Goal: Find specific page/section: Find specific page/section

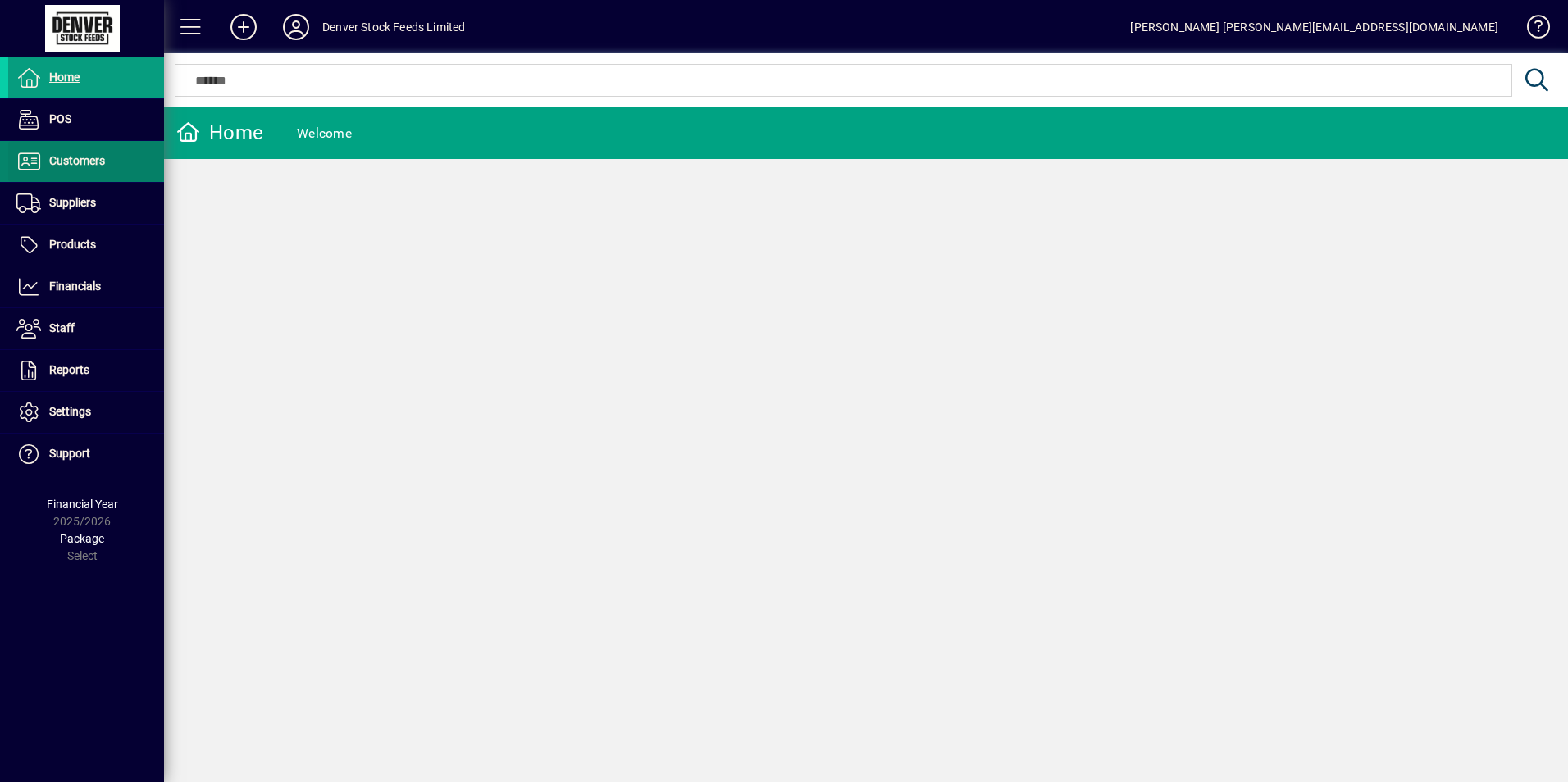
click at [65, 156] on span "Customers" at bounding box center [77, 161] width 56 height 14
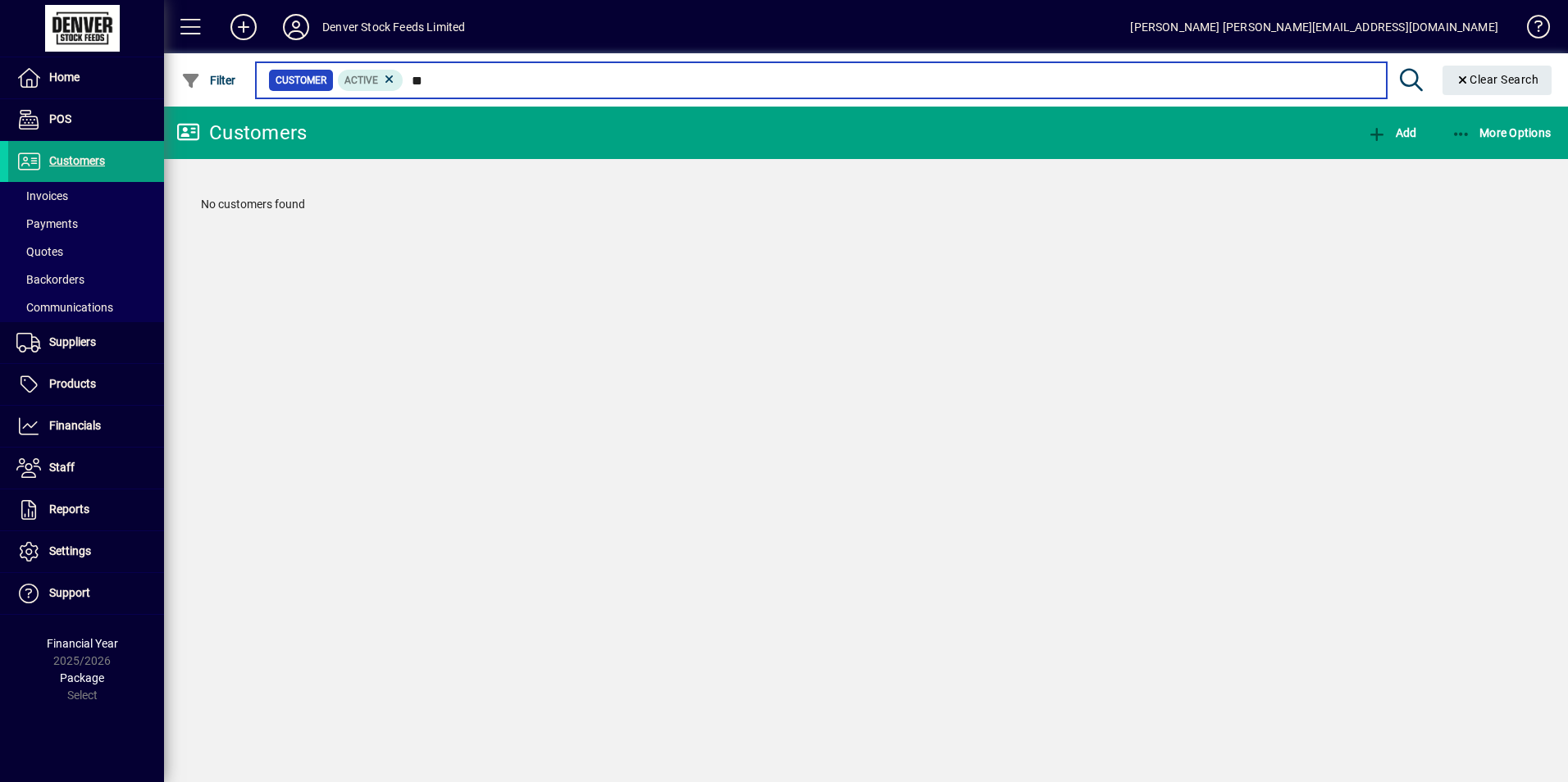
type input "*"
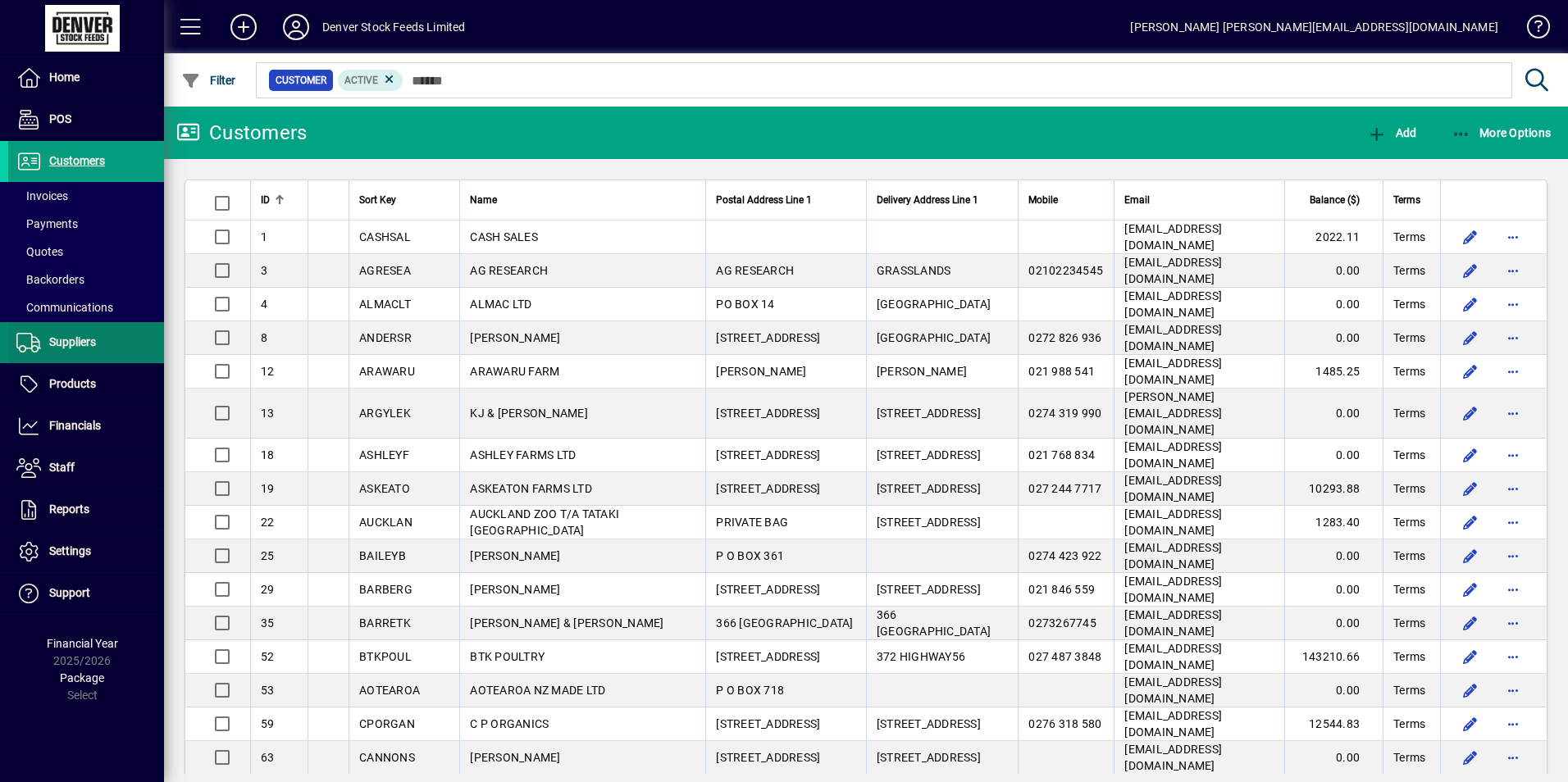
click at [80, 348] on span "Suppliers" at bounding box center [72, 341] width 47 height 14
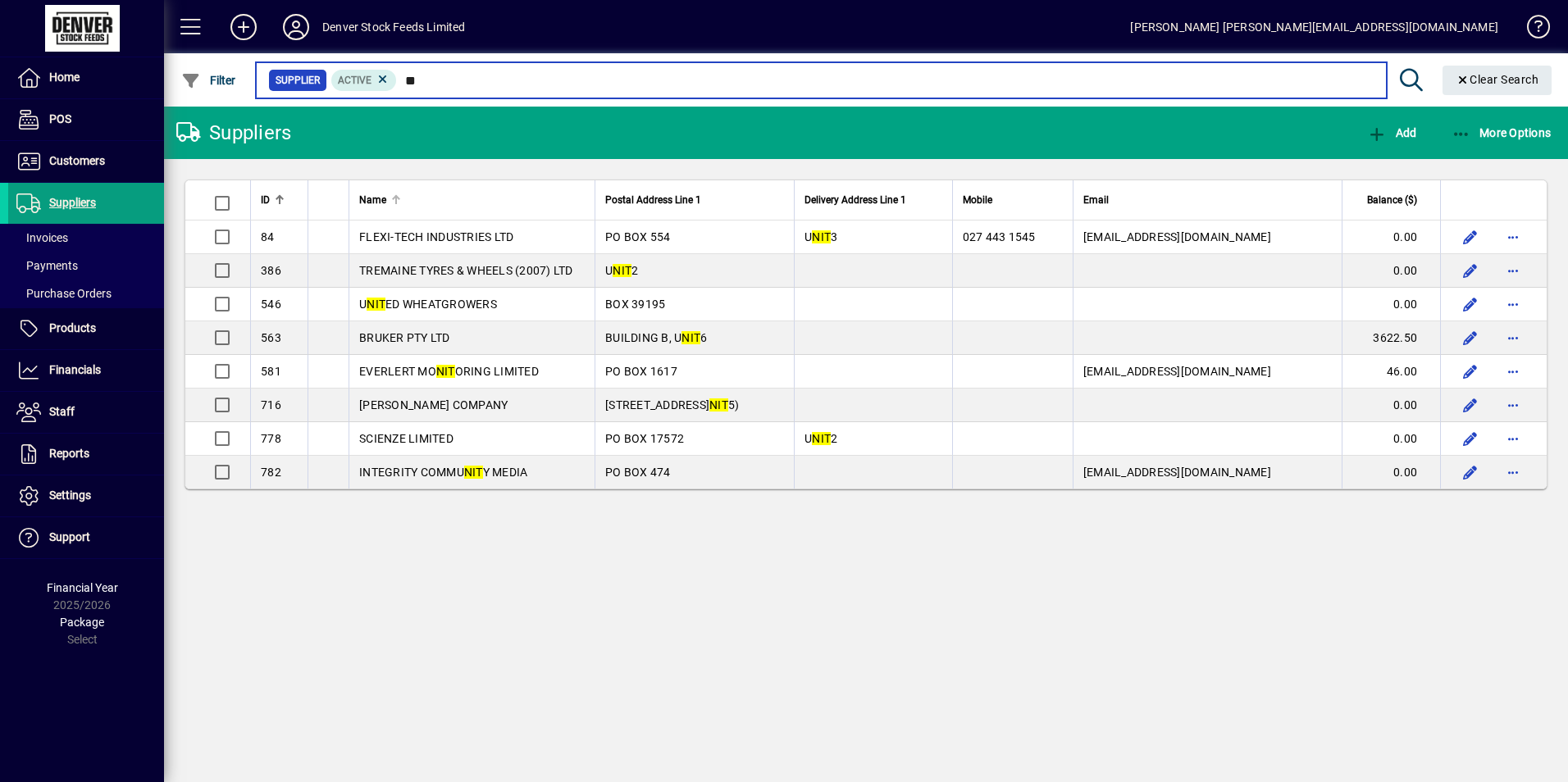
type input "*"
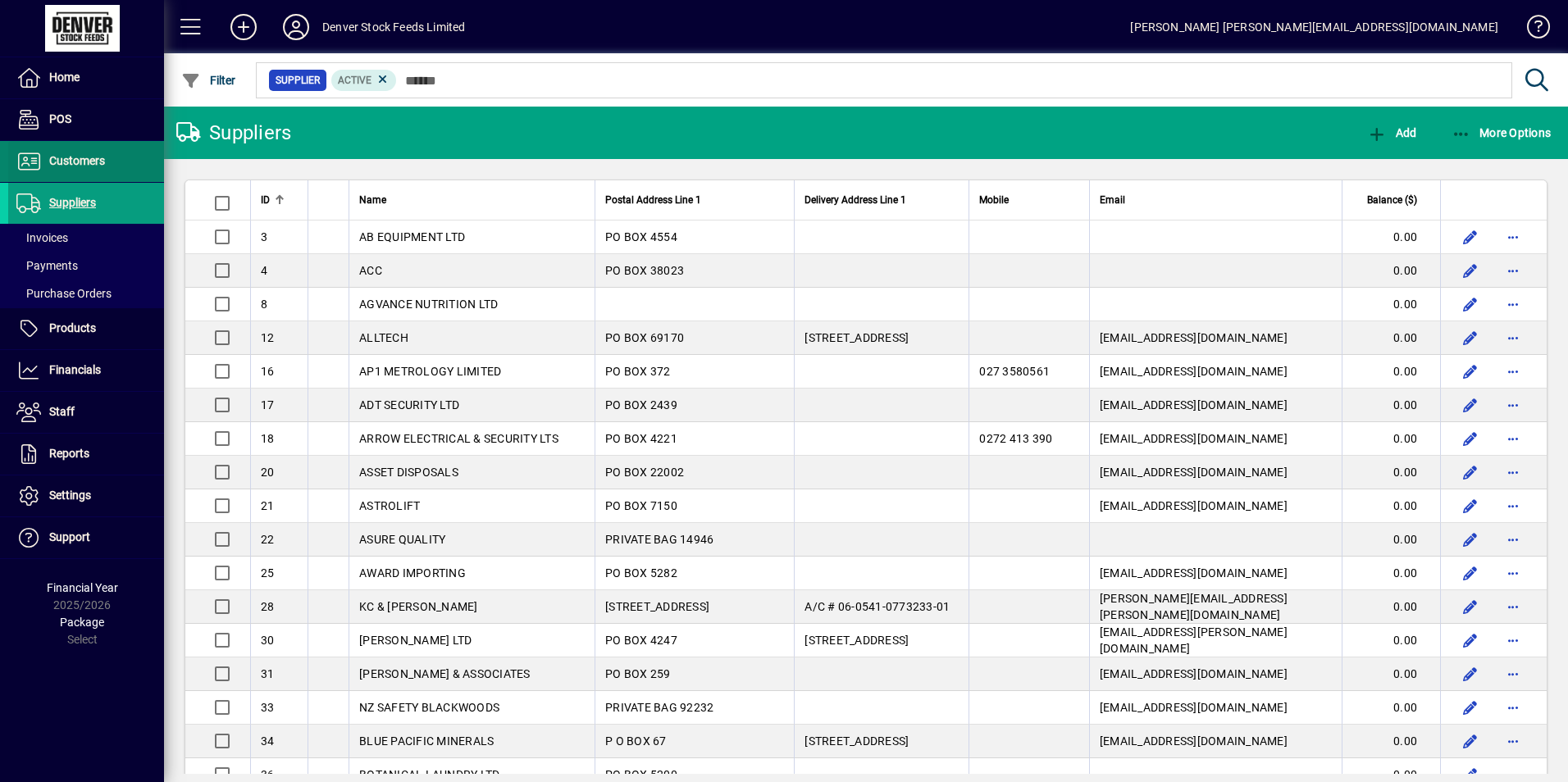
click at [56, 162] on span "Customers" at bounding box center [77, 161] width 56 height 14
